Goal: Task Accomplishment & Management: Use online tool/utility

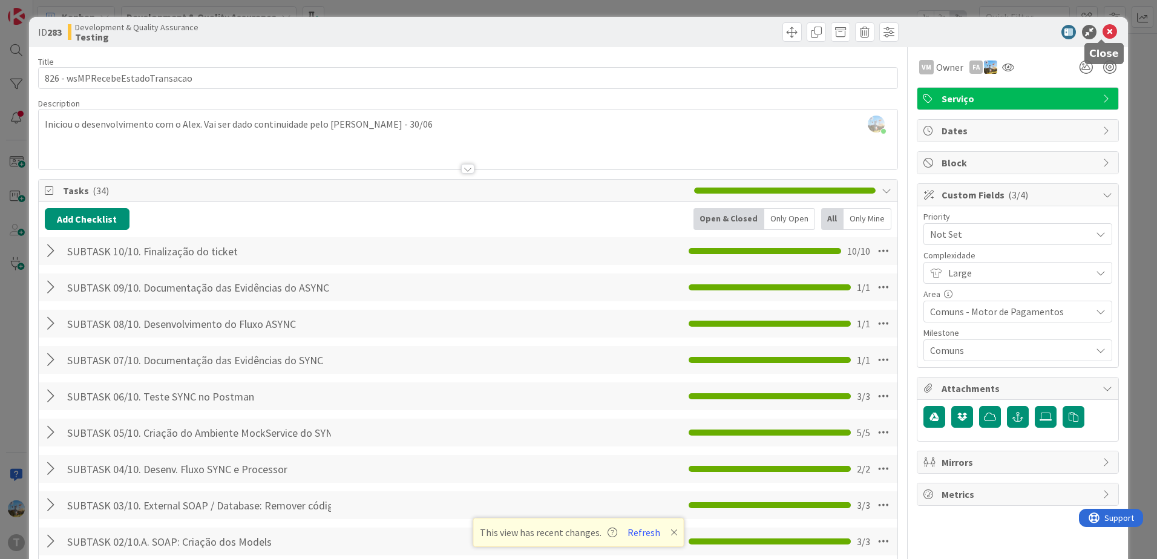
click at [1105, 26] on icon at bounding box center [1110, 32] width 15 height 15
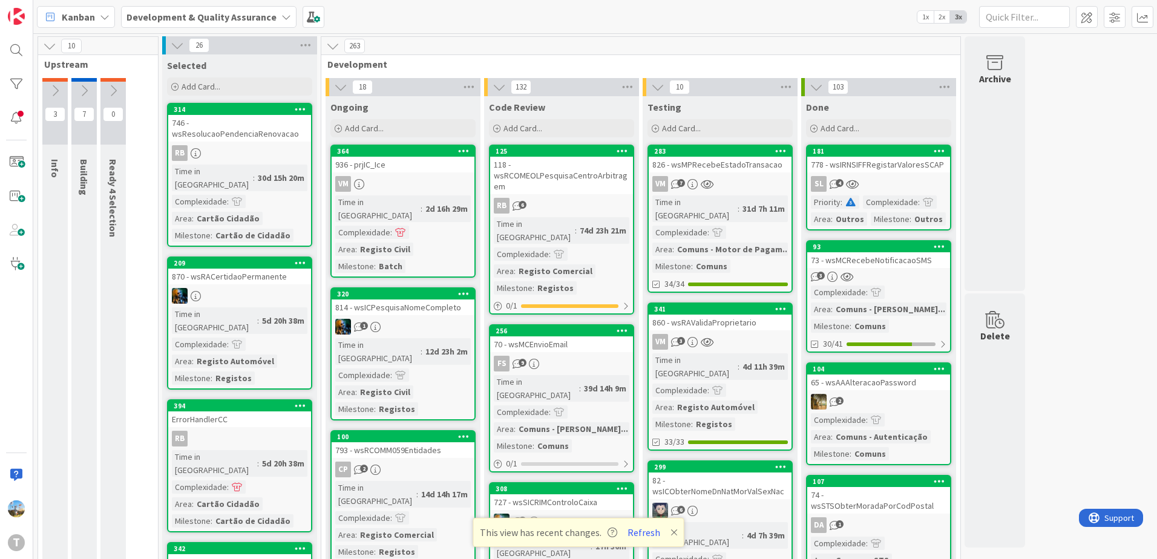
click at [741, 337] on link "341 860 - wsRAValidaProprietario VM 3 Time in Column : 4d 11h 39m Complexidade …" at bounding box center [720, 377] width 145 height 148
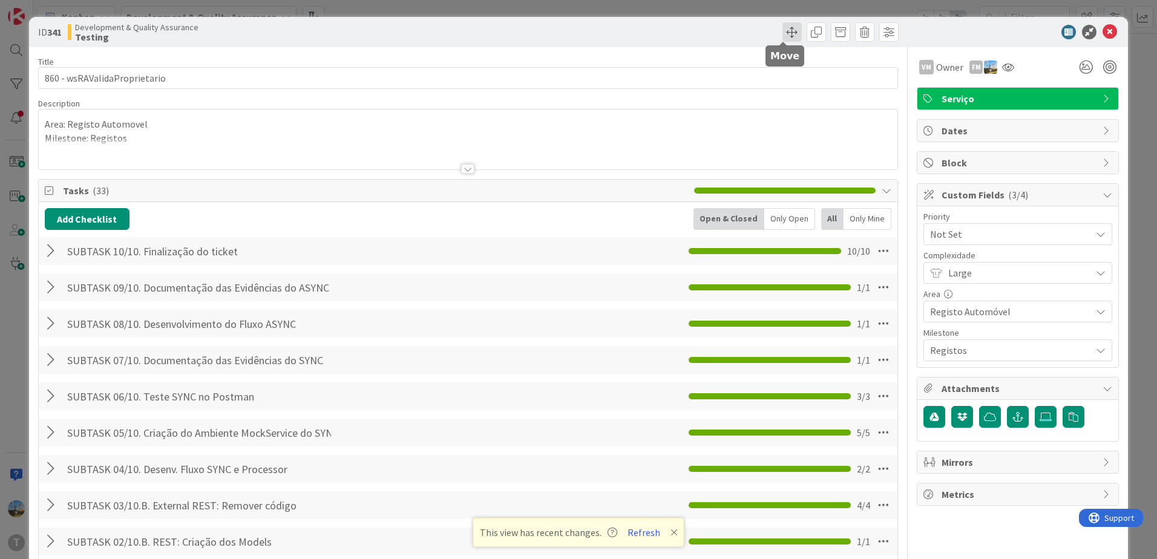
click at [784, 34] on span at bounding box center [792, 31] width 19 height 19
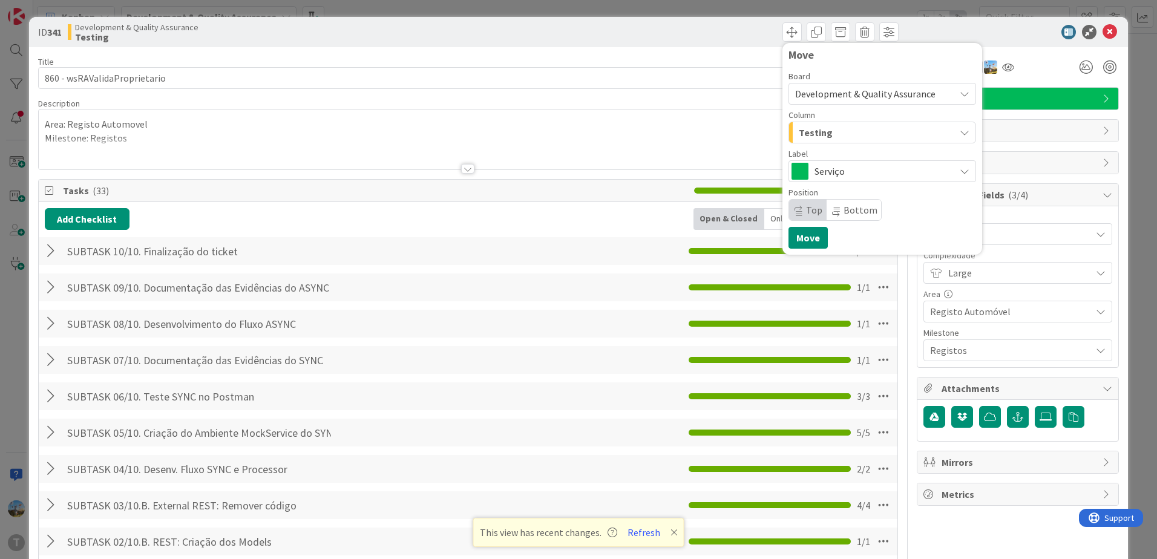
click at [829, 136] on div "Testing" at bounding box center [875, 132] width 159 height 19
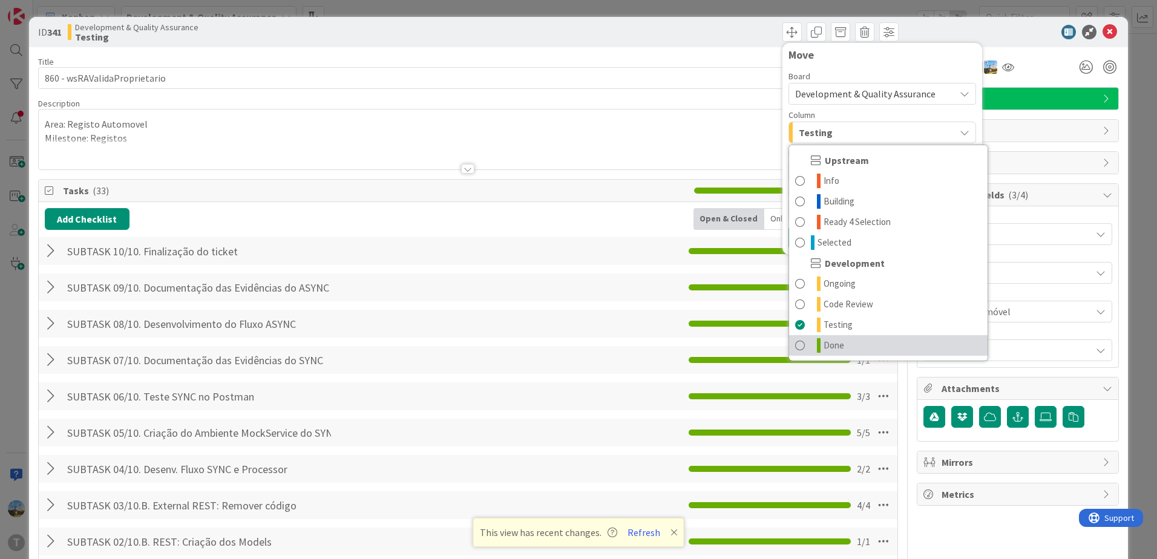
click at [824, 340] on span "Done" at bounding box center [834, 345] width 21 height 15
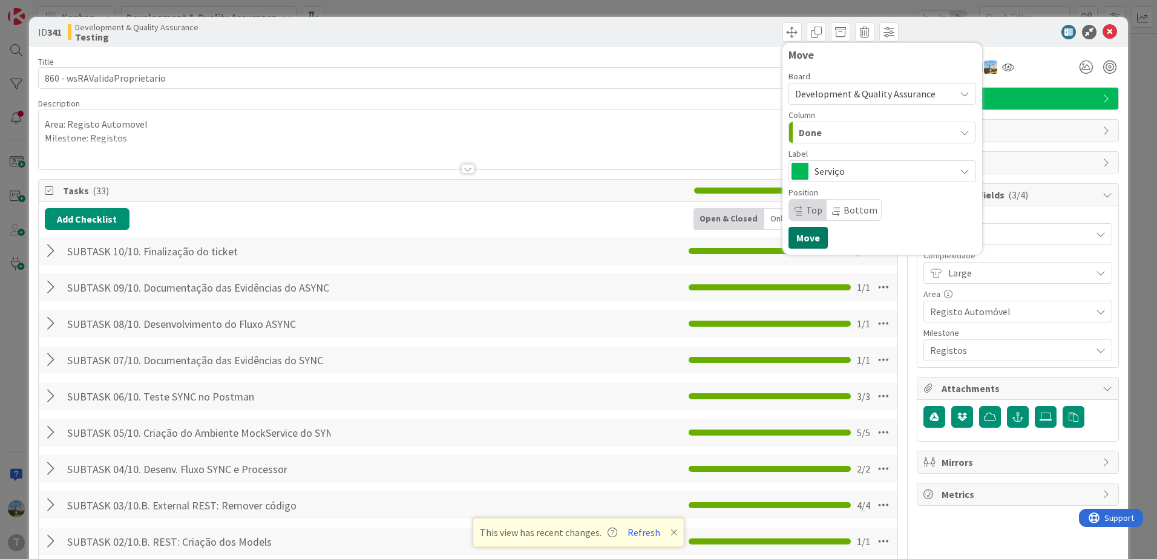
click at [803, 237] on button "Move" at bounding box center [808, 238] width 39 height 22
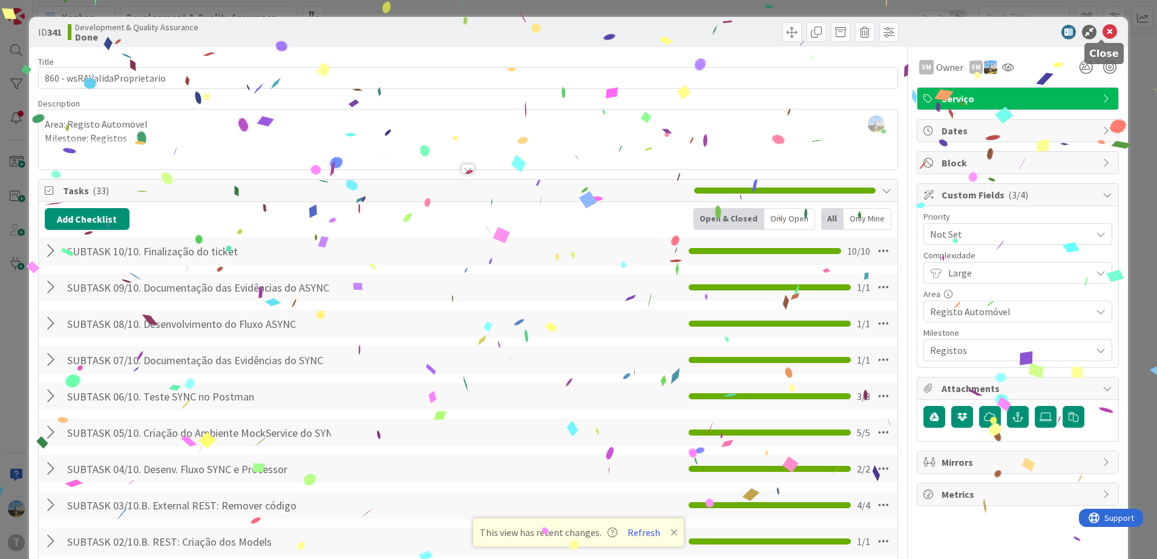
click at [1103, 31] on icon at bounding box center [1110, 32] width 15 height 15
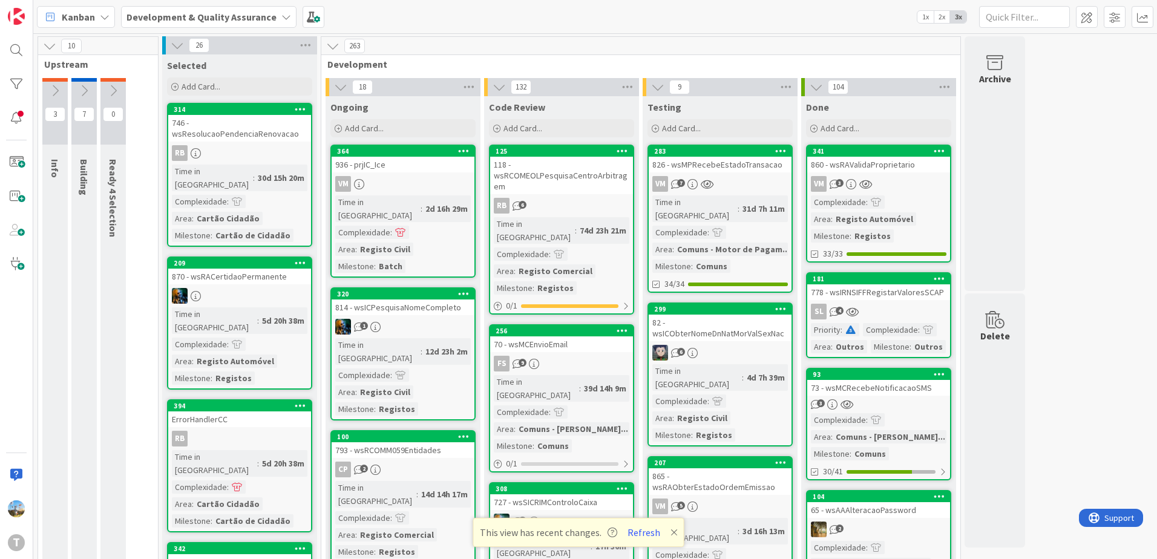
click at [876, 178] on div "VM 3" at bounding box center [878, 184] width 143 height 16
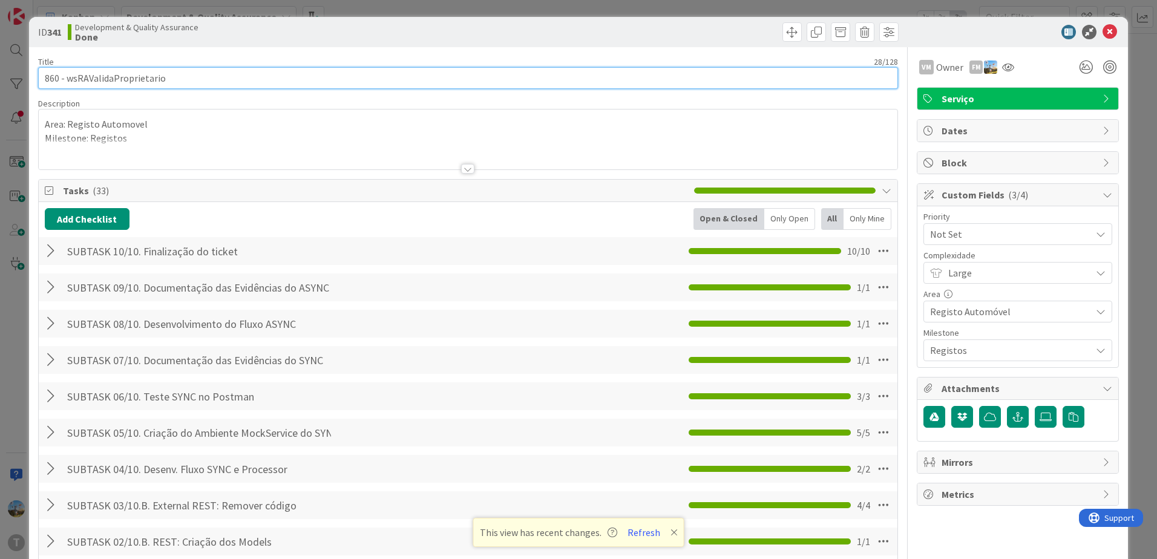
drag, startPoint x: 167, startPoint y: 78, endPoint x: 67, endPoint y: 80, distance: 99.9
click at [67, 80] on input "860 - wsRAValidaProprietario" at bounding box center [468, 78] width 860 height 22
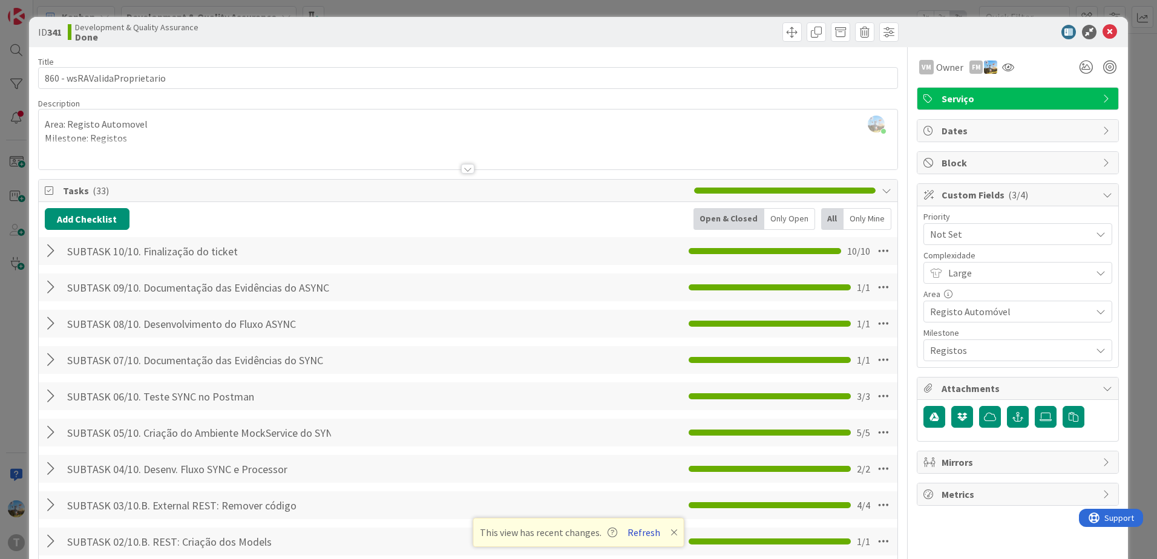
click at [643, 535] on button "Refresh" at bounding box center [643, 533] width 41 height 16
